Goal: Task Accomplishment & Management: Manage account settings

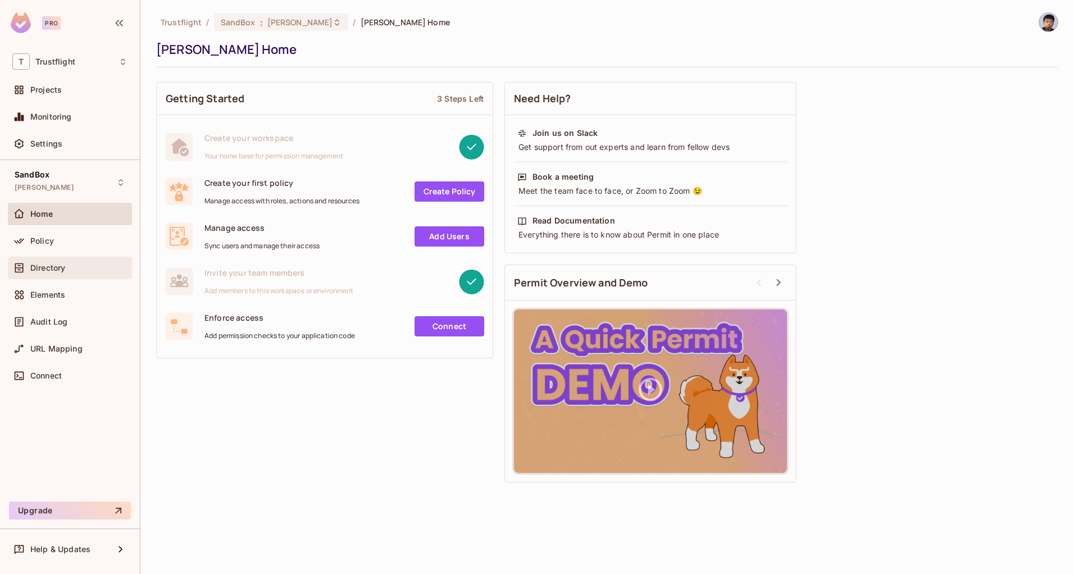
click at [45, 270] on span "Directory" at bounding box center [47, 267] width 35 height 9
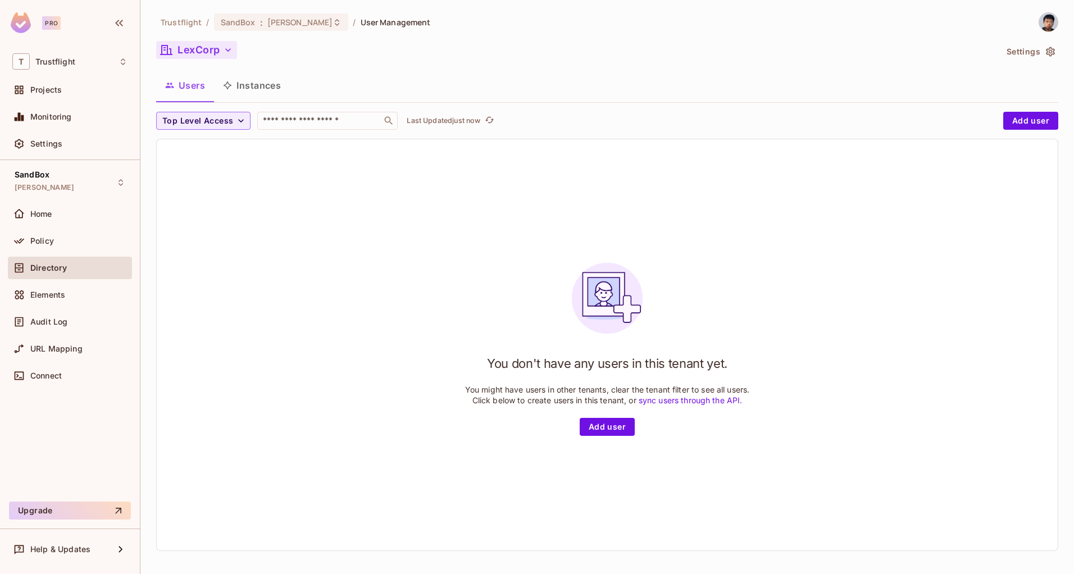
click at [215, 49] on button "LexCorp" at bounding box center [196, 50] width 81 height 18
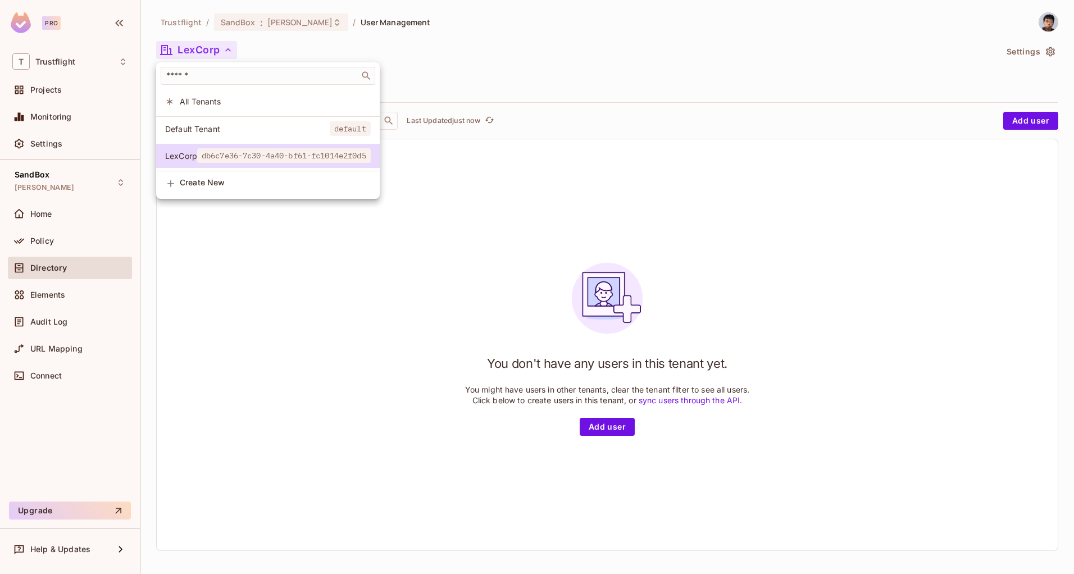
drag, startPoint x: 924, startPoint y: 48, endPoint x: 1009, endPoint y: 53, distance: 85.0
click at [924, 49] on div at bounding box center [537, 287] width 1074 height 574
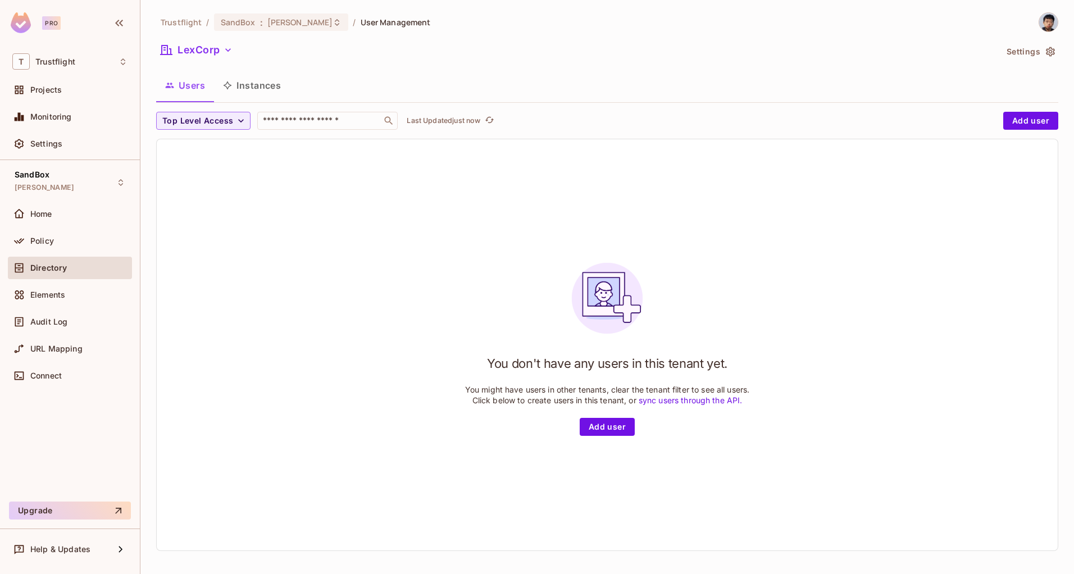
click at [1009, 51] on button "Settings" at bounding box center [1030, 52] width 56 height 18
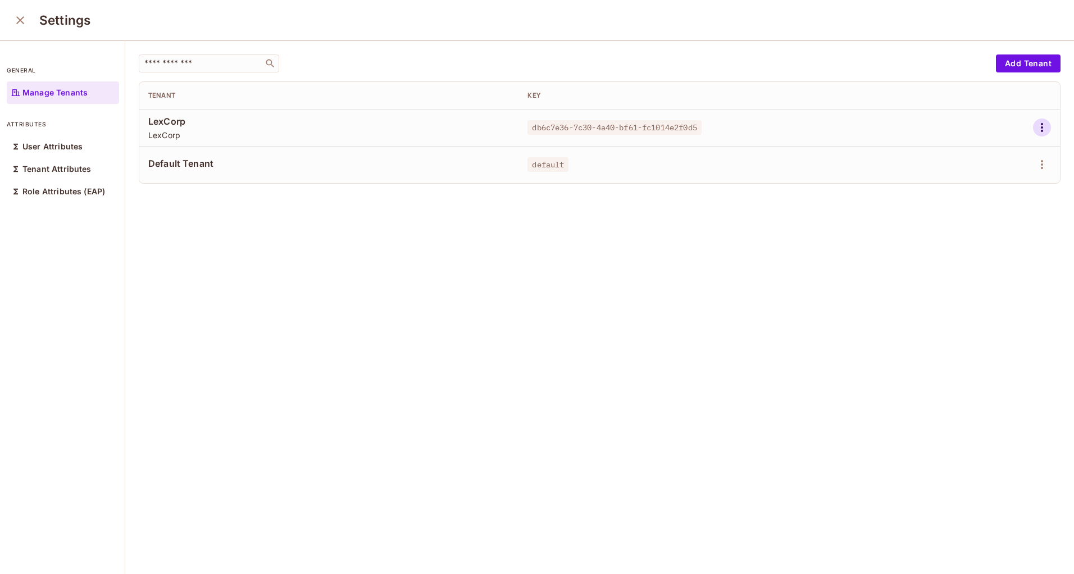
click at [1035, 123] on icon "button" at bounding box center [1041, 127] width 13 height 13
click at [965, 208] on span "Delete Tenant" at bounding box center [985, 203] width 60 height 18
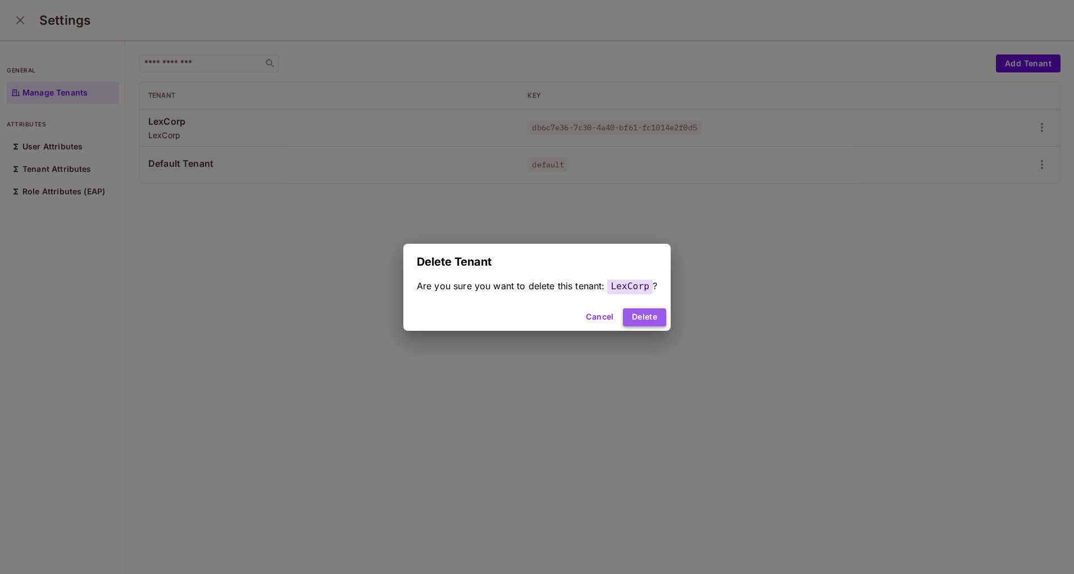
click at [644, 322] on button "Delete" at bounding box center [644, 317] width 43 height 18
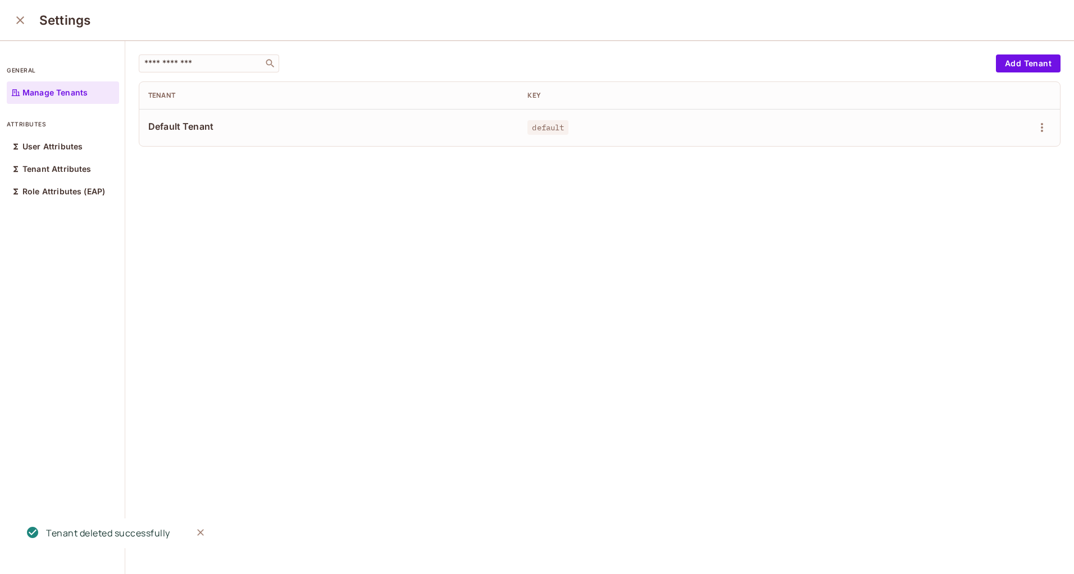
click at [199, 532] on icon "Close" at bounding box center [200, 532] width 7 height 7
click at [15, 19] on icon "close" at bounding box center [19, 19] width 13 height 13
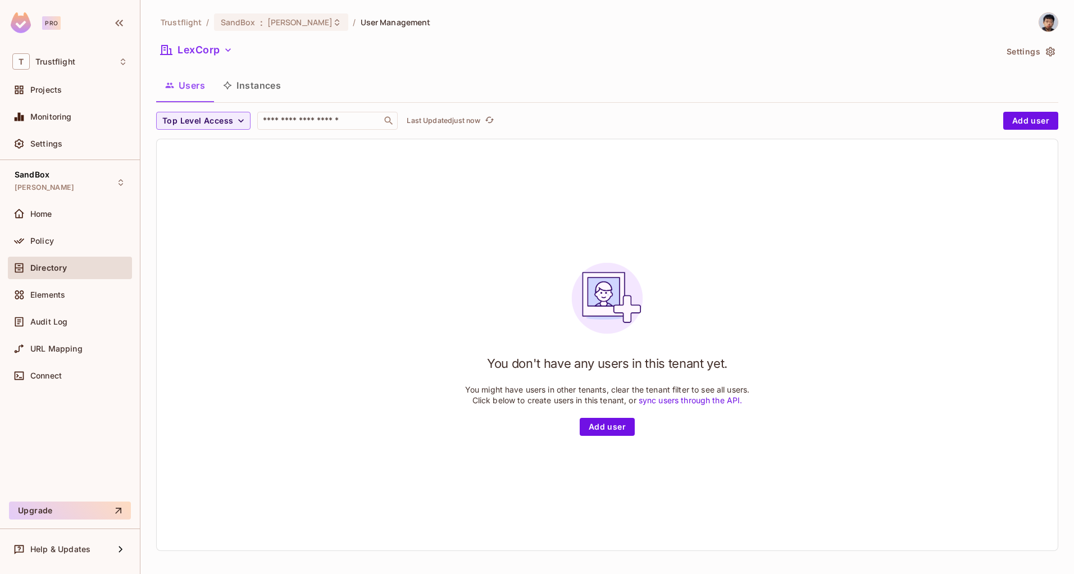
click at [286, 402] on div "You don't have any users in this tenant yet. You might have users in other tena…" at bounding box center [607, 344] width 901 height 411
click at [221, 54] on button "LexCorp" at bounding box center [196, 50] width 81 height 18
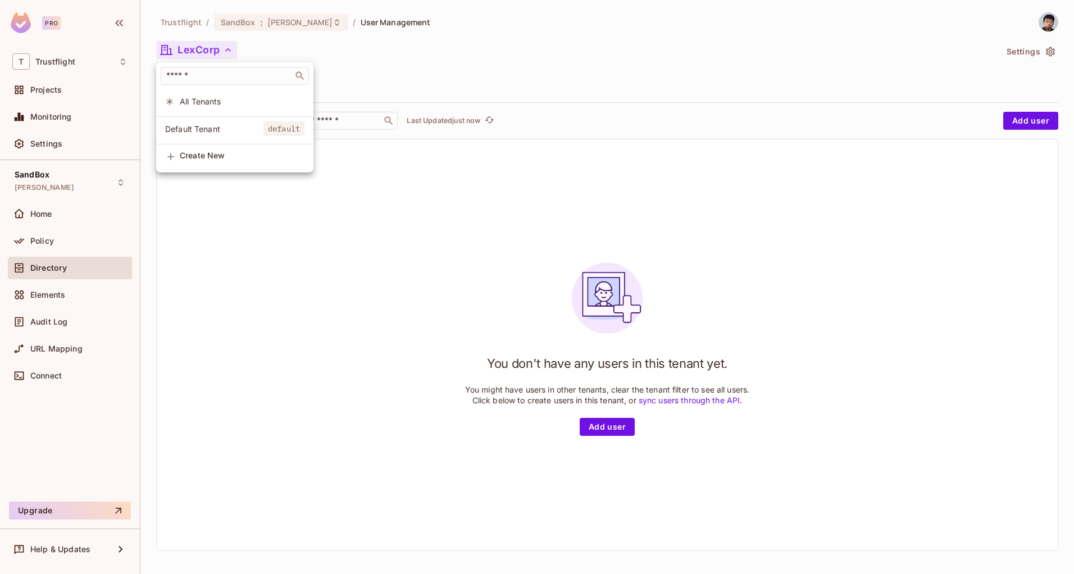
click at [255, 261] on div at bounding box center [537, 287] width 1074 height 574
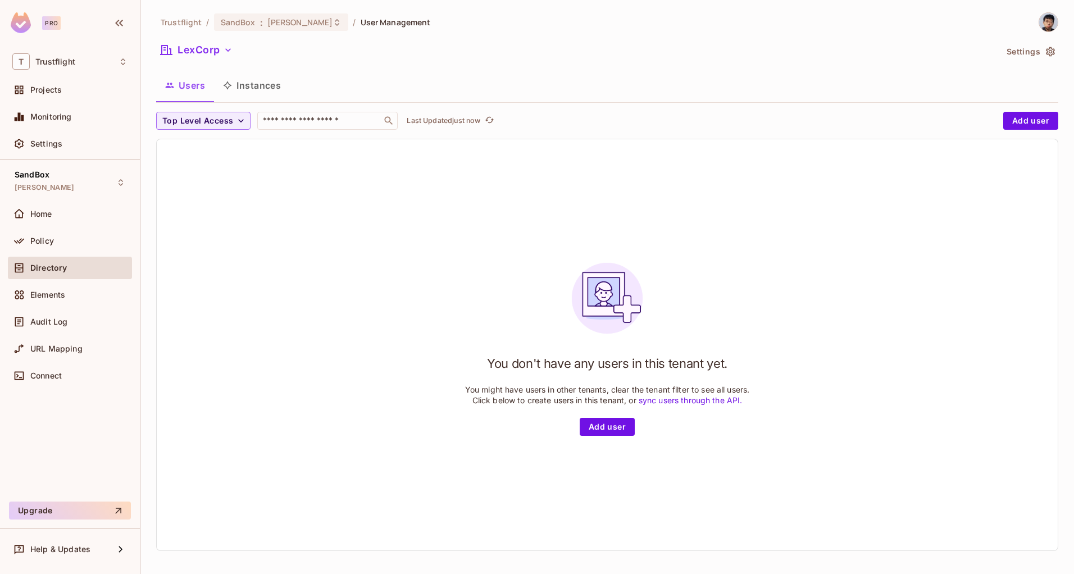
click at [262, 89] on button "Instances" at bounding box center [252, 85] width 76 height 28
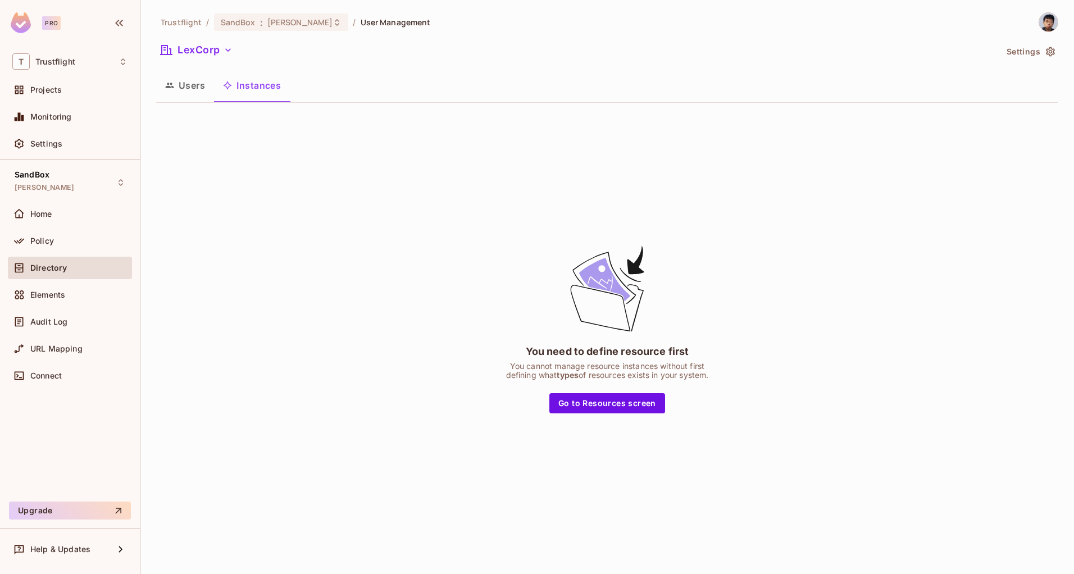
click at [183, 94] on button "Users" at bounding box center [185, 85] width 58 height 28
